Goal: Information Seeking & Learning: Learn about a topic

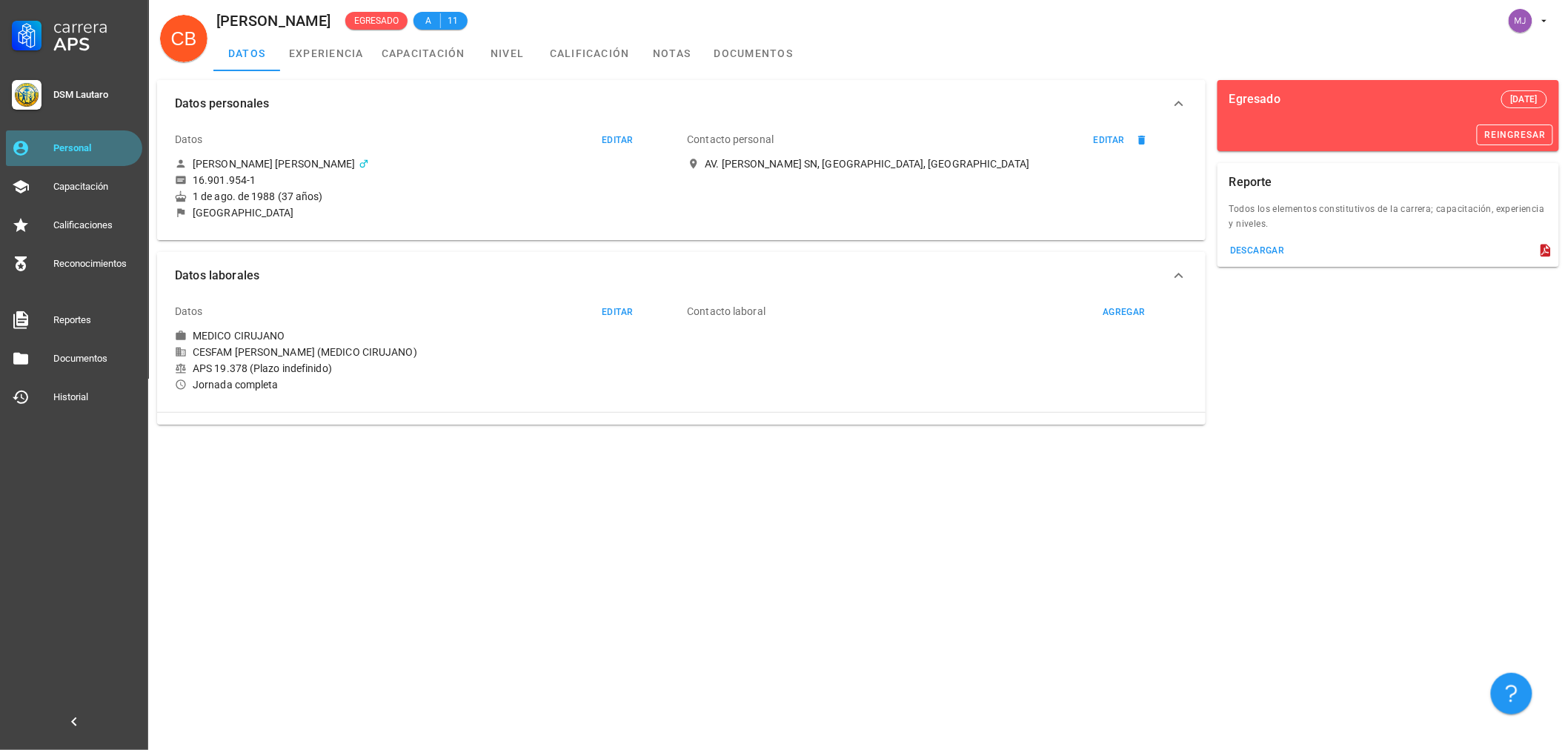
click at [94, 144] on div "Personal" at bounding box center [95, 148] width 83 height 12
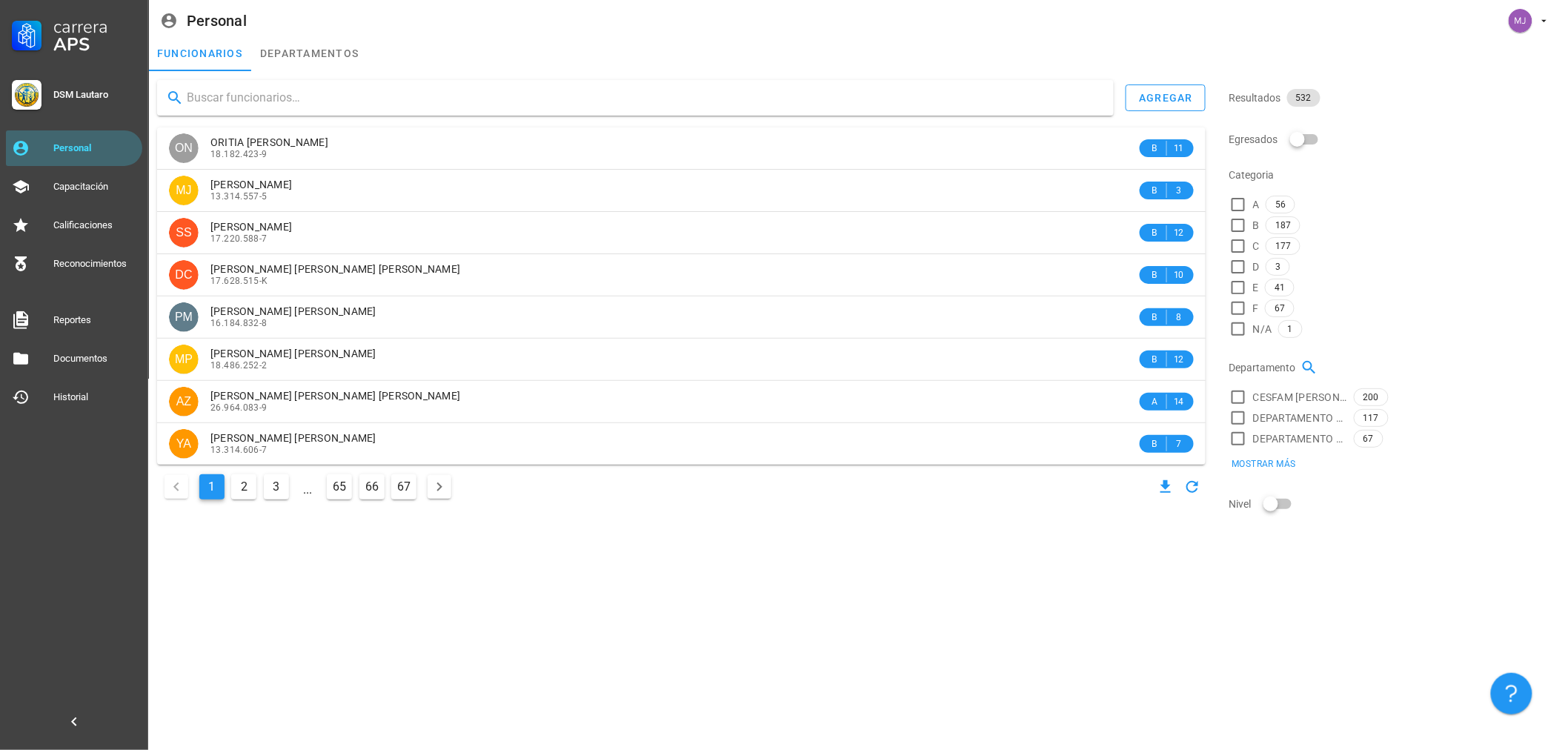
click at [278, 86] on input "text" at bounding box center [644, 98] width 915 height 24
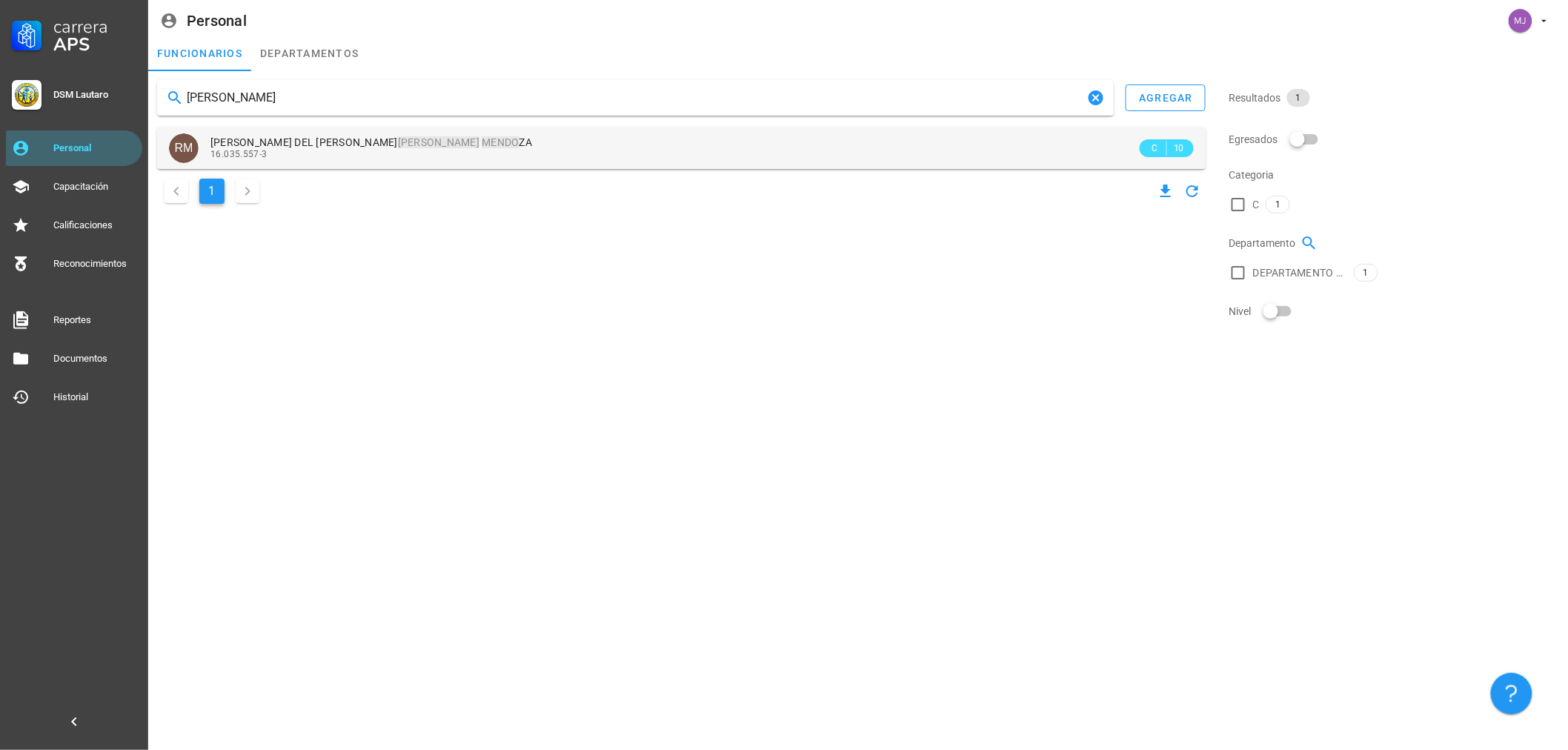
type input "[PERSON_NAME]"
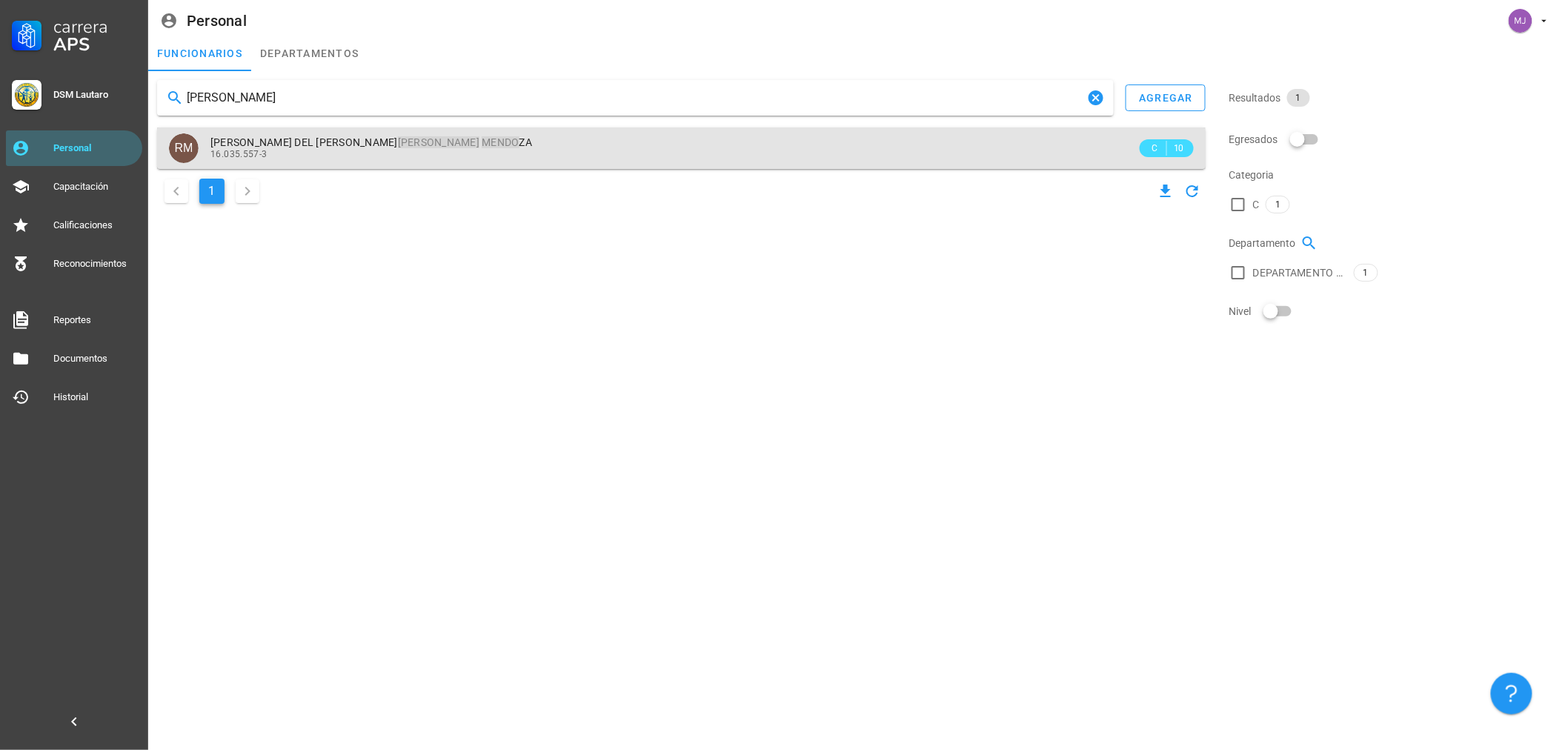
click at [482, 144] on mark "MENDO" at bounding box center [500, 142] width 37 height 12
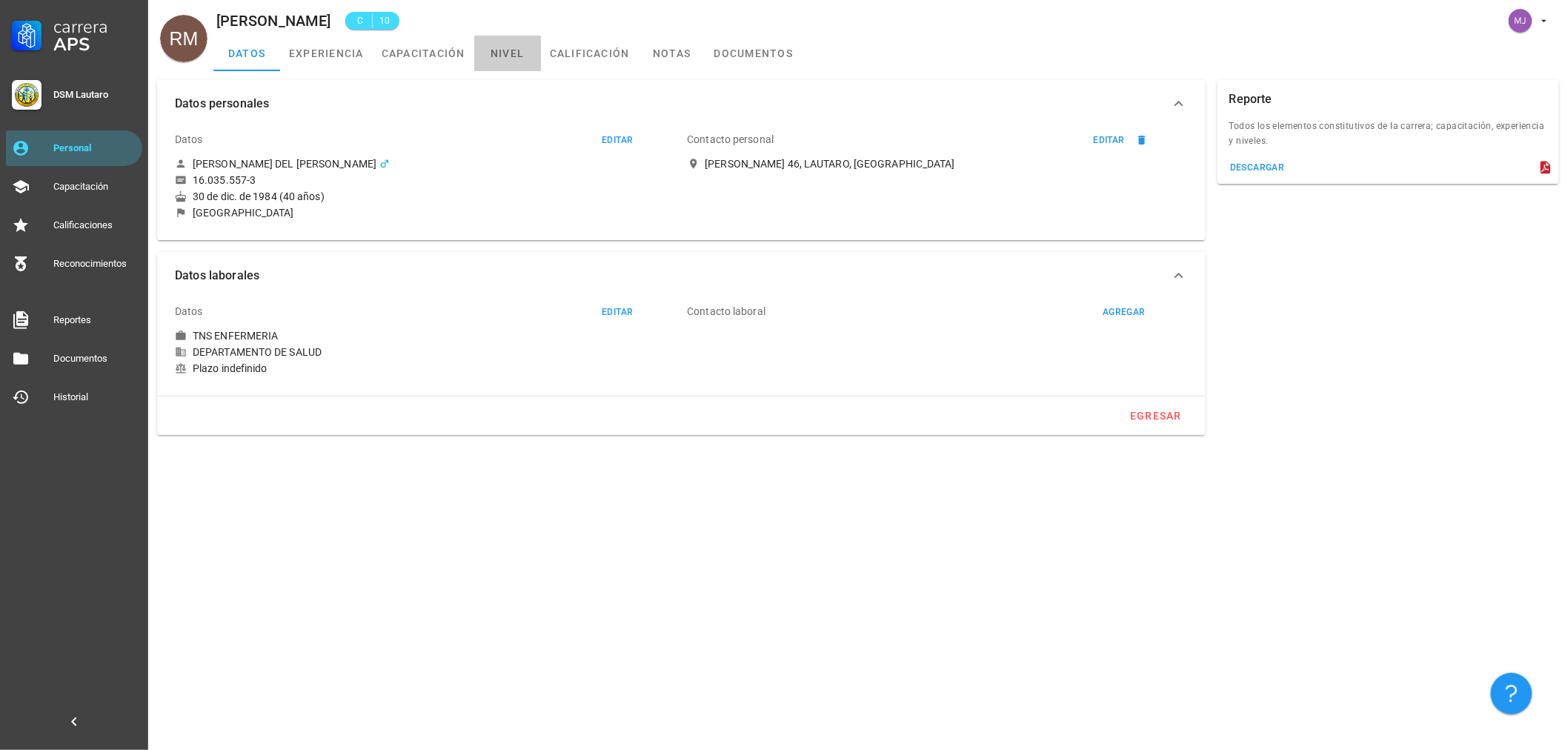
click at [478, 46] on link "nivel" at bounding box center [508, 54] width 67 height 36
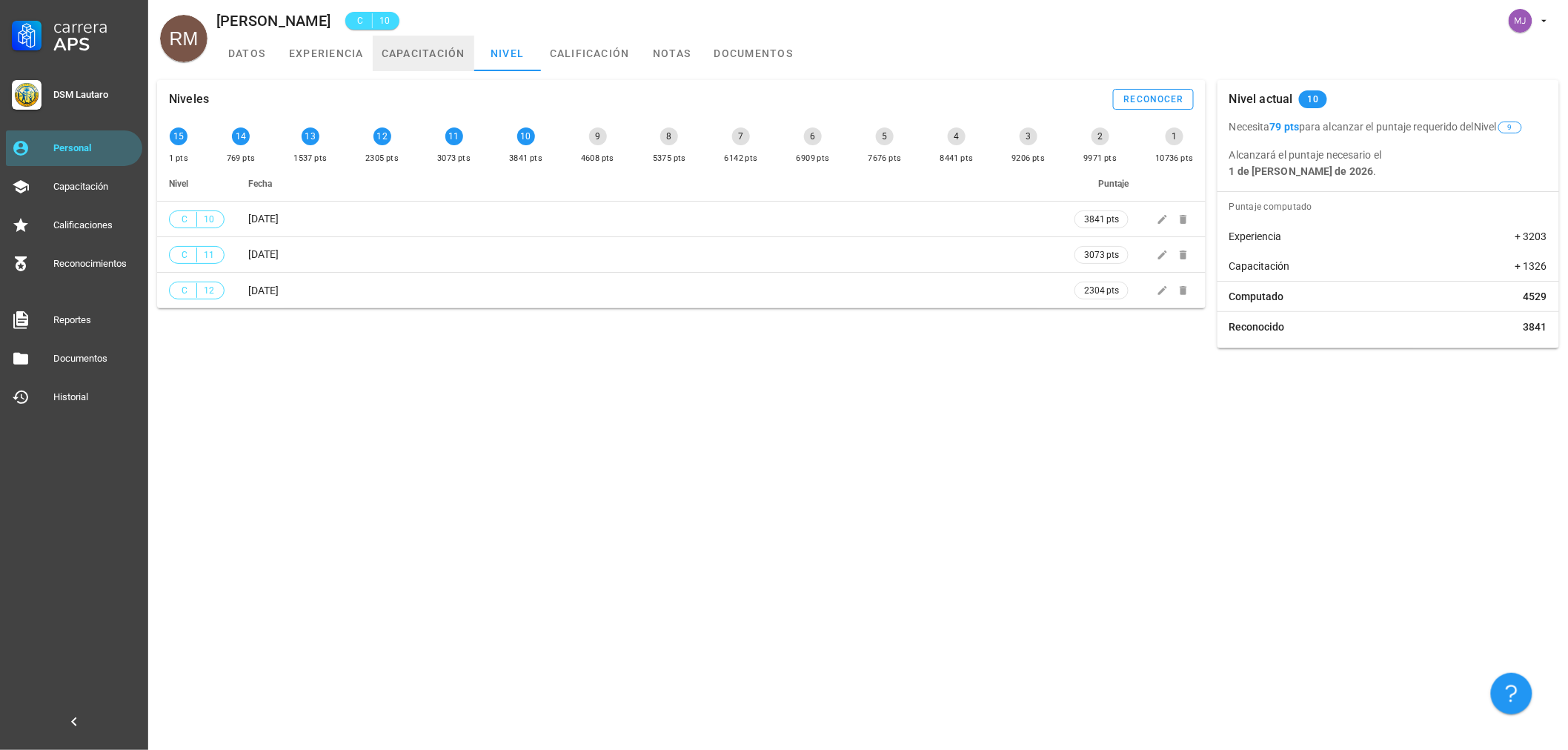
click at [413, 54] on link "capacitación" at bounding box center [423, 54] width 102 height 36
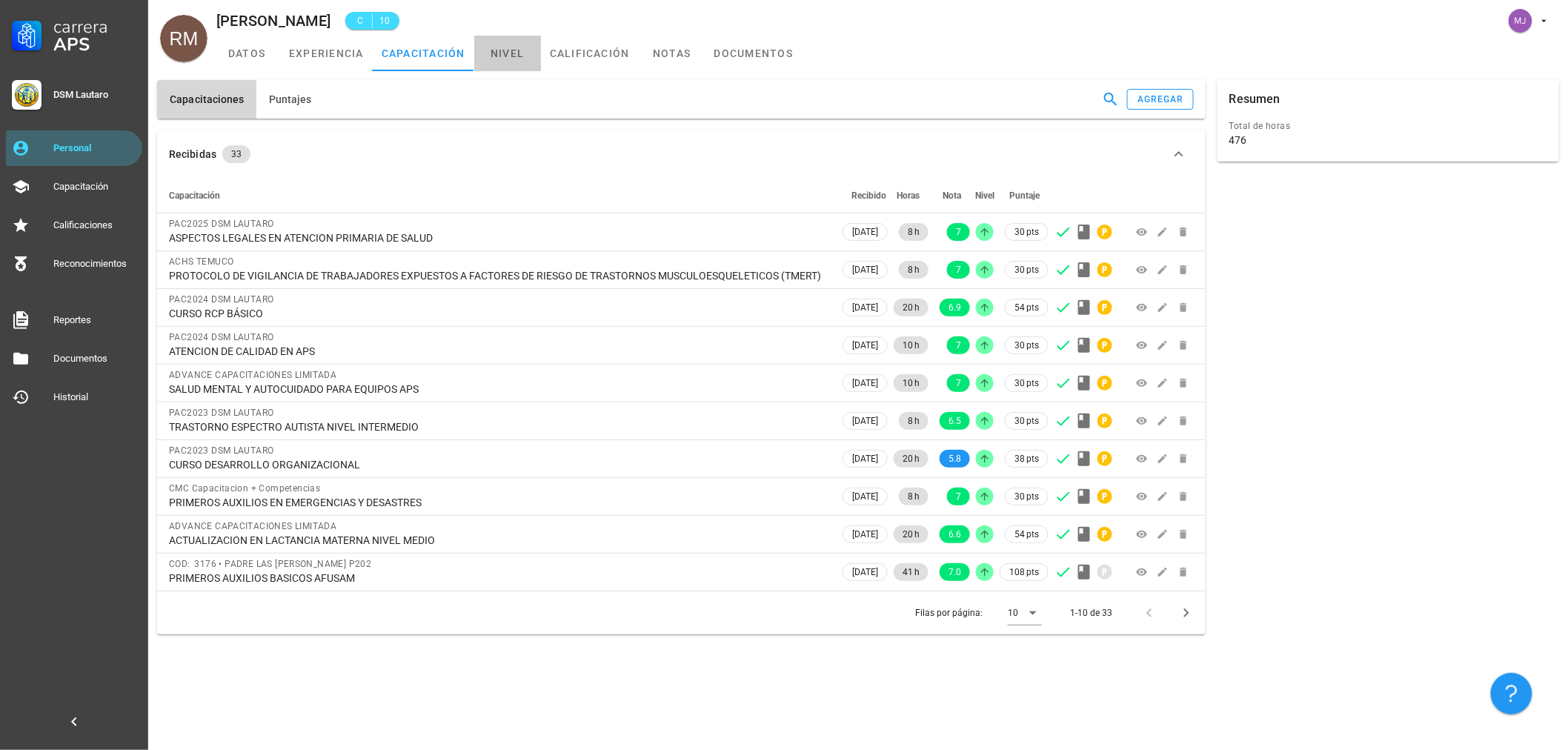
click at [506, 57] on link "nivel" at bounding box center [508, 54] width 67 height 36
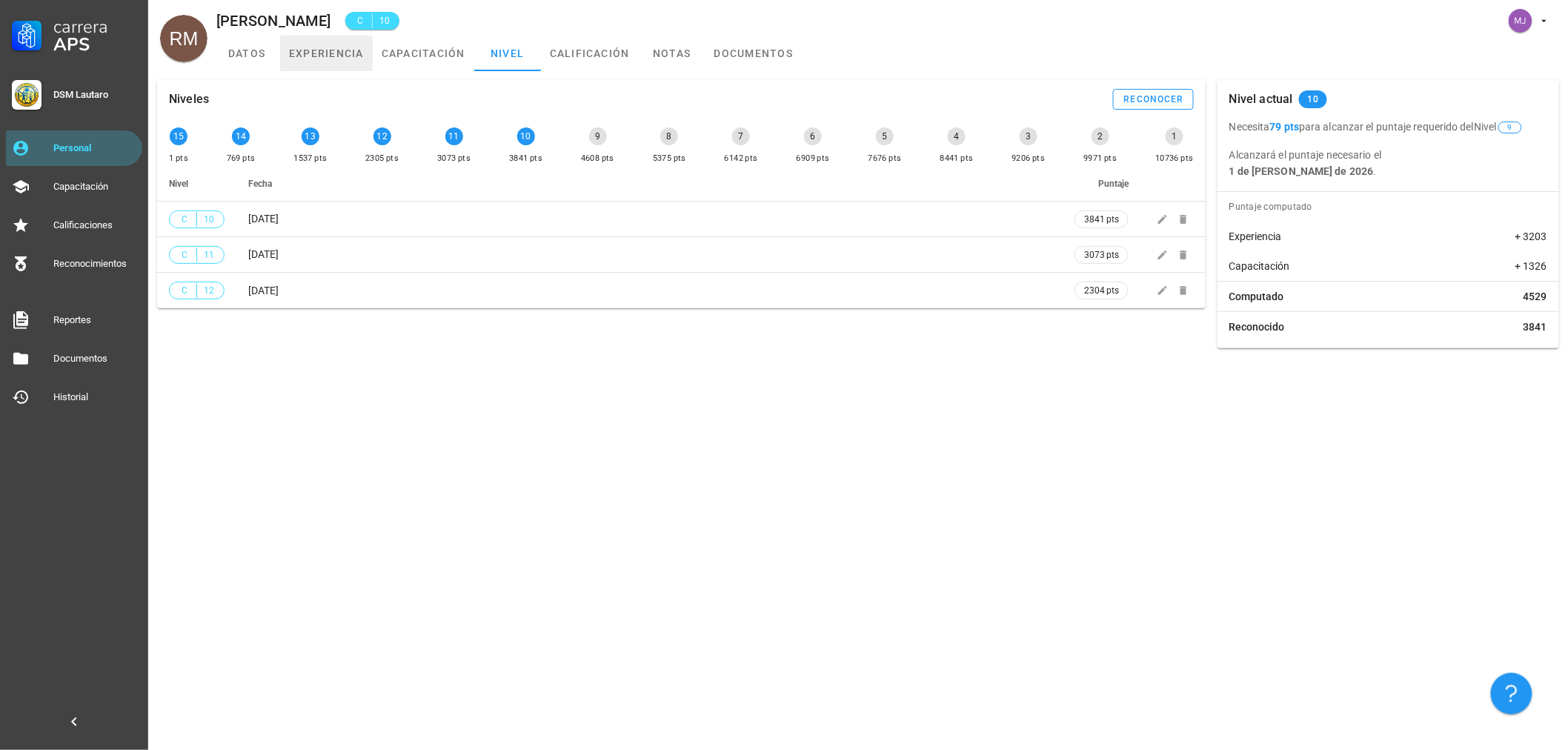
click at [347, 39] on link "experiencia" at bounding box center [326, 54] width 93 height 36
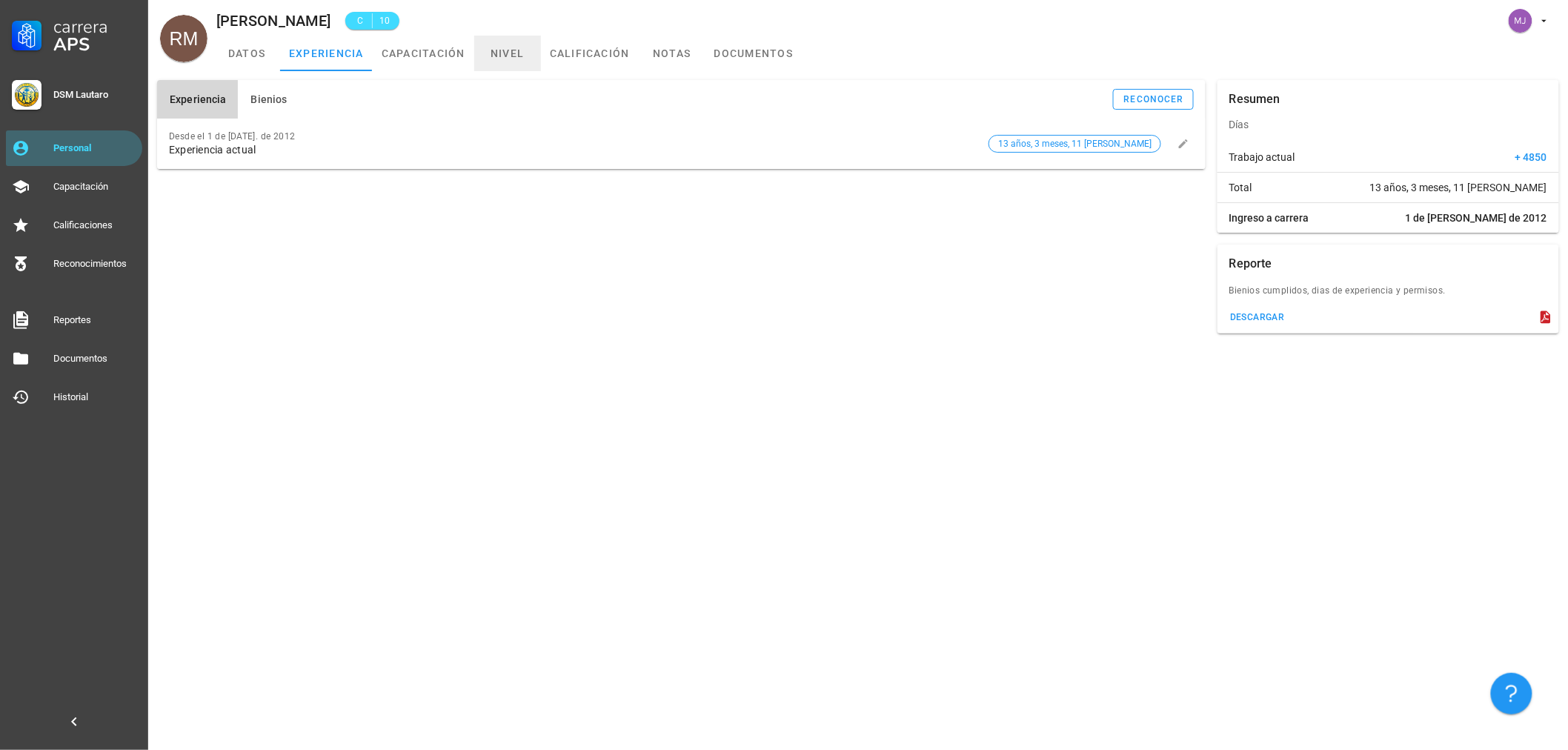
click at [491, 57] on link "nivel" at bounding box center [508, 54] width 67 height 36
